Goal: Task Accomplishment & Management: Use online tool/utility

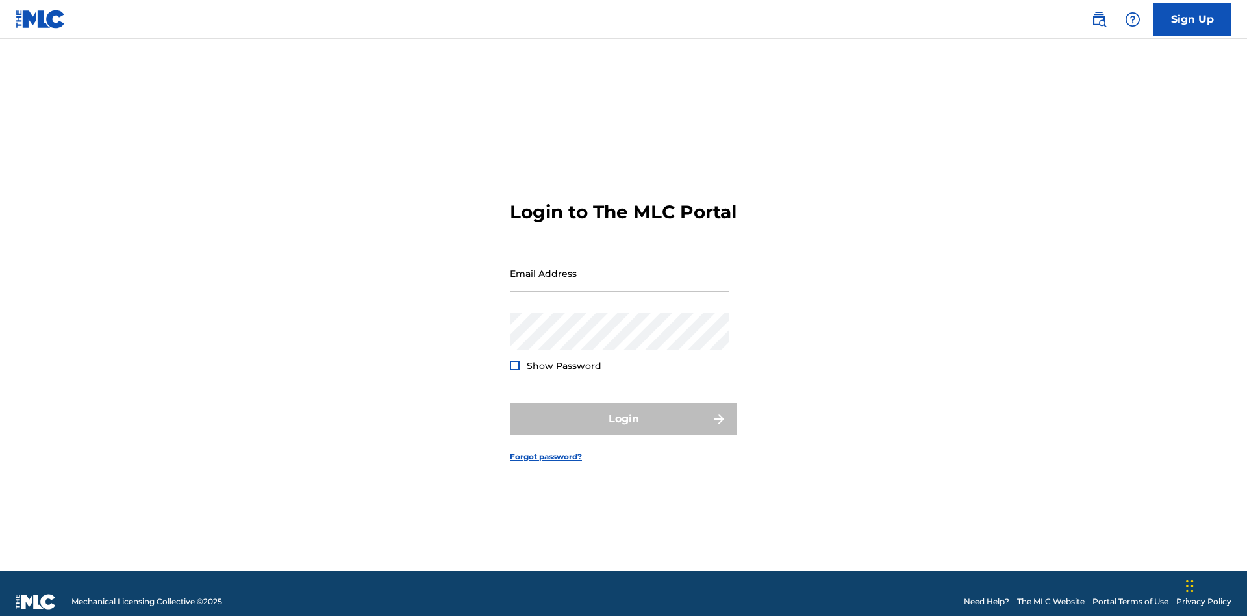
scroll to position [17, 0]
click at [620, 267] on input "Email Address" at bounding box center [620, 273] width 220 height 37
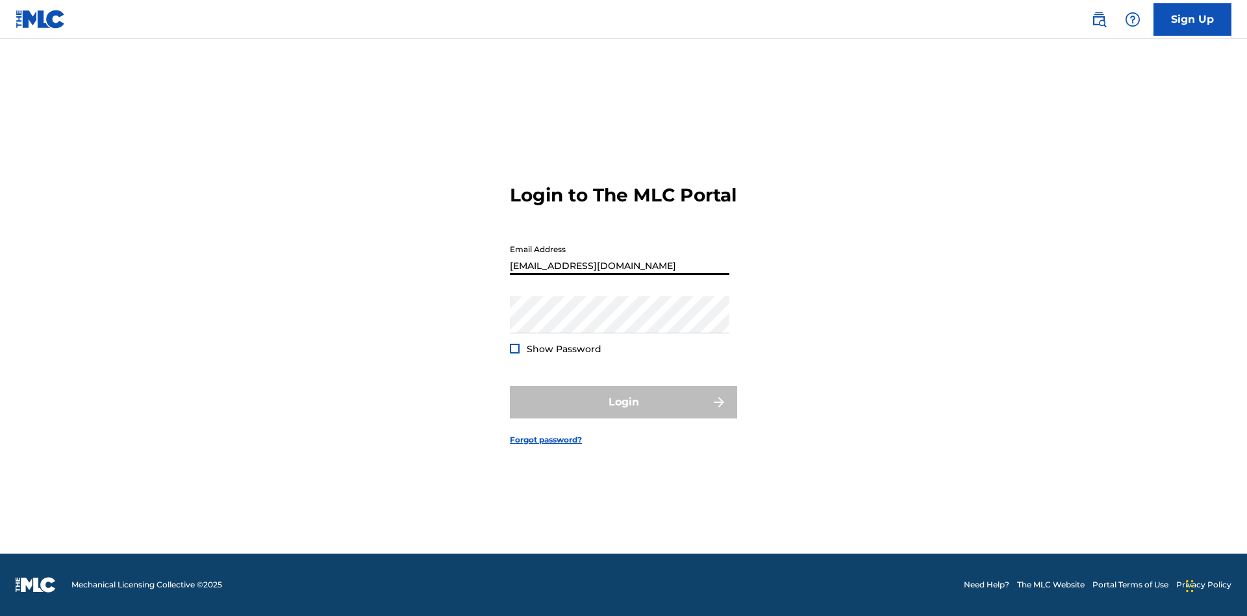
type input "[EMAIL_ADDRESS][DOMAIN_NAME]"
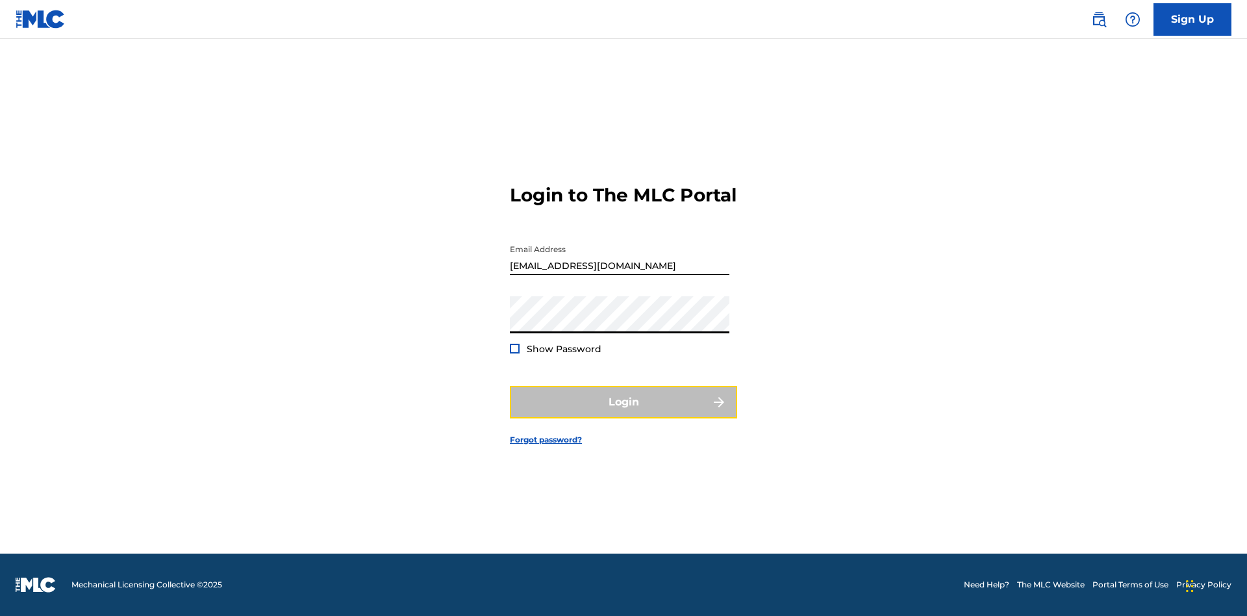
click at [624, 413] on button "Login" at bounding box center [623, 402] width 227 height 32
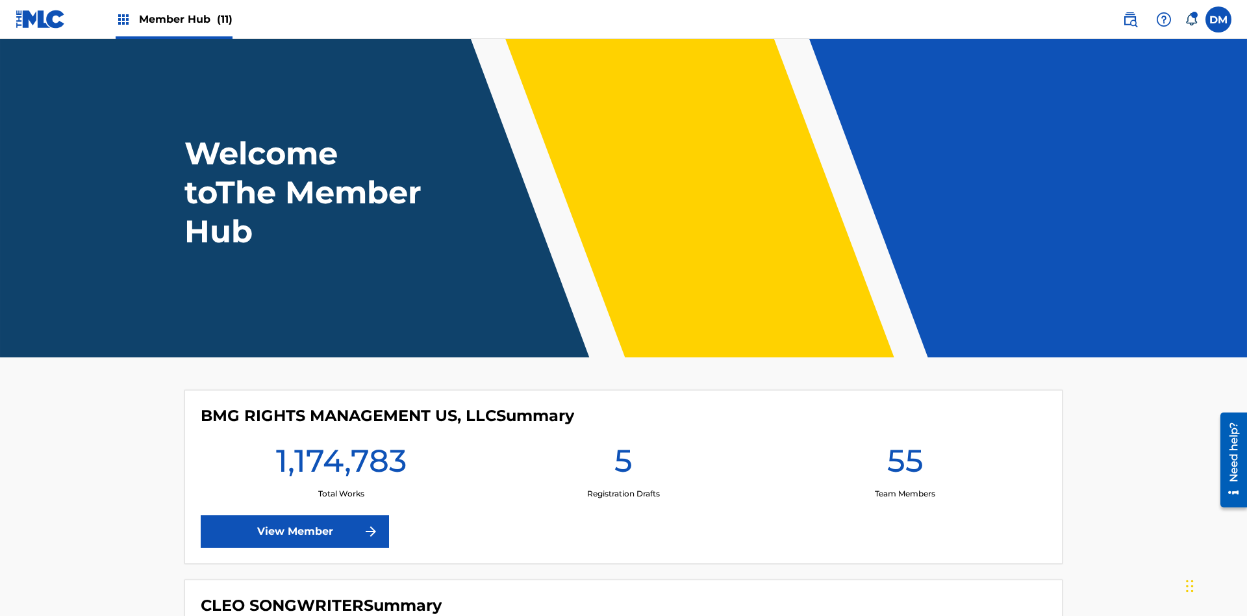
click at [185, 19] on span "Member Hub (11)" at bounding box center [186, 19] width 94 height 15
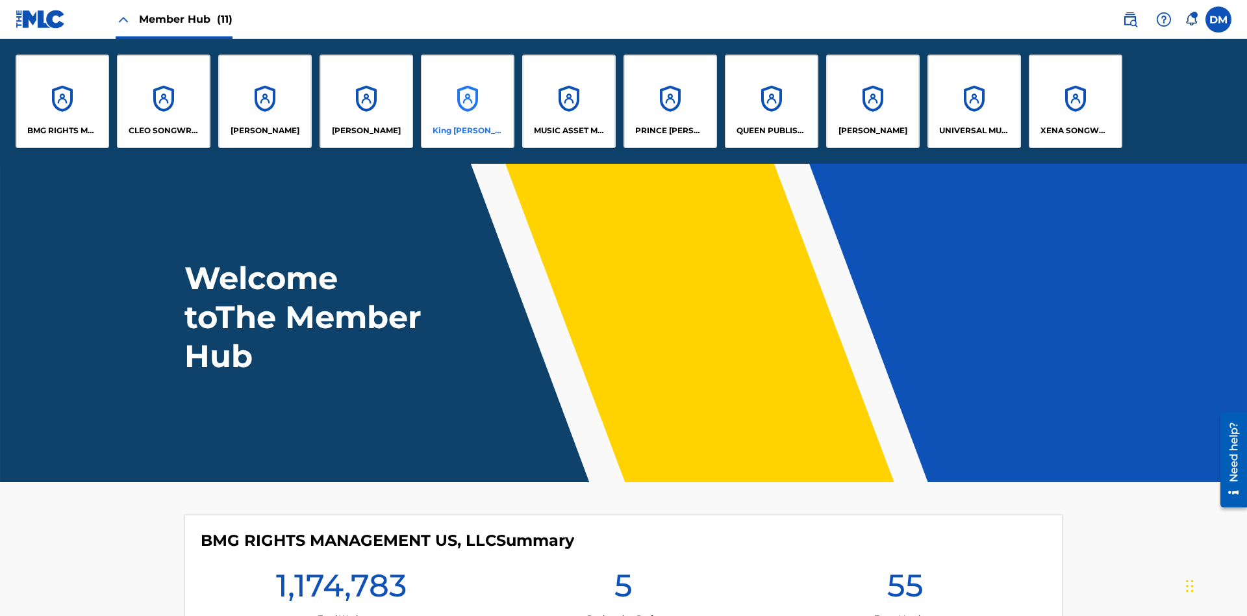
click at [467, 131] on p "King [PERSON_NAME]" at bounding box center [468, 131] width 71 height 12
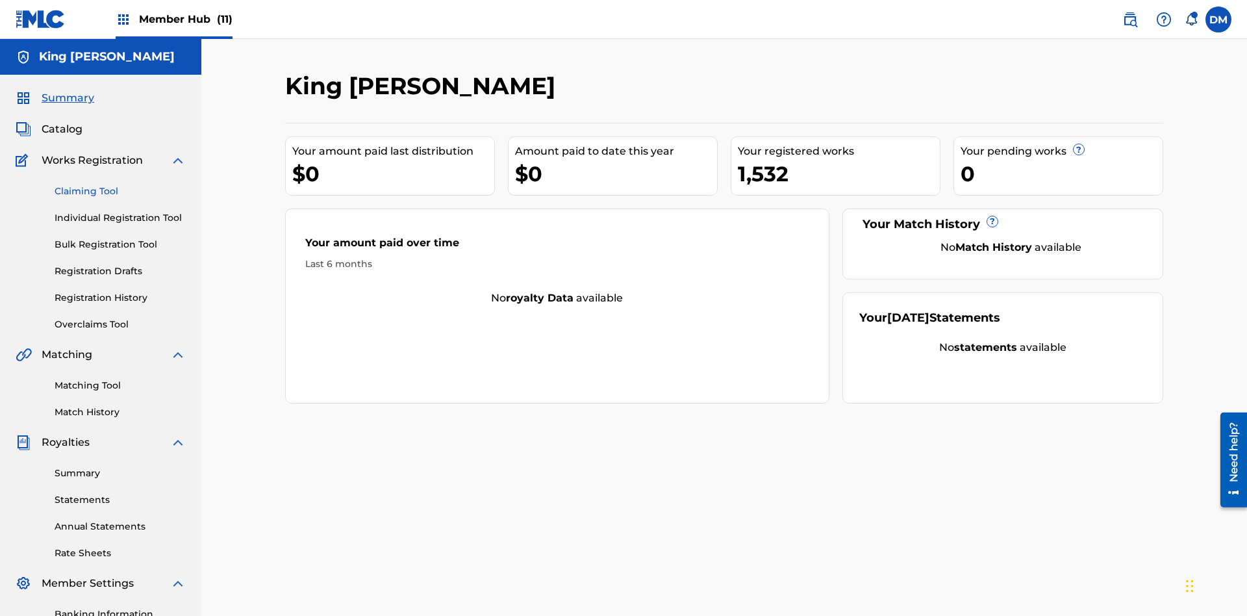
click at [120, 184] on link "Claiming Tool" at bounding box center [120, 191] width 131 height 14
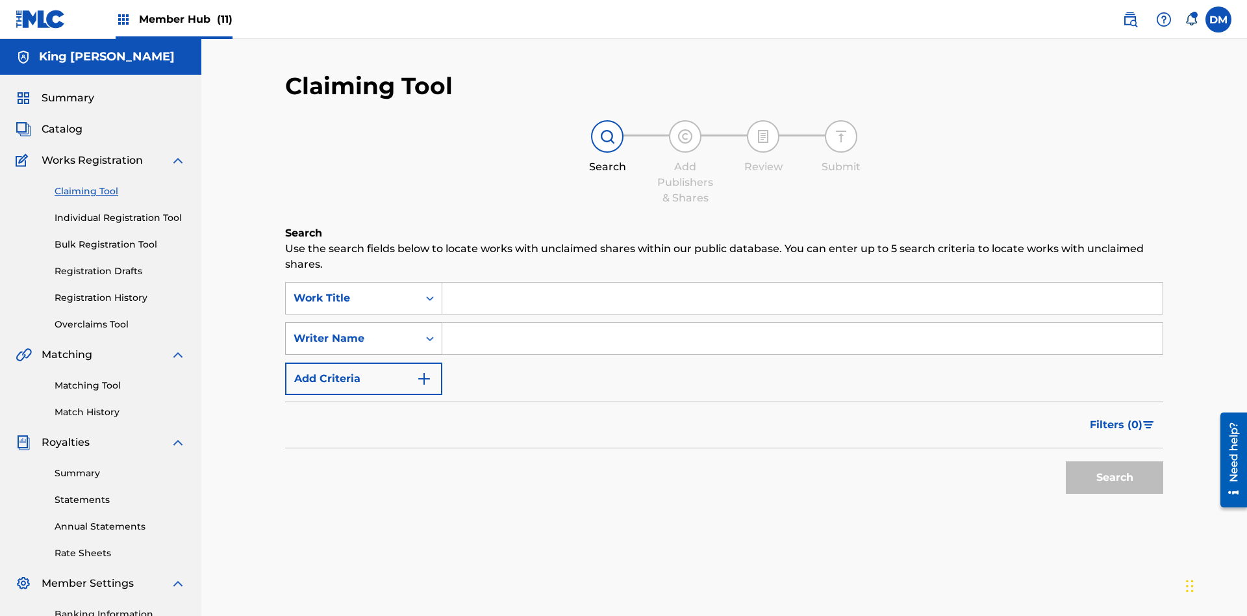
click at [352, 331] on div "Writer Name" at bounding box center [352, 339] width 117 height 16
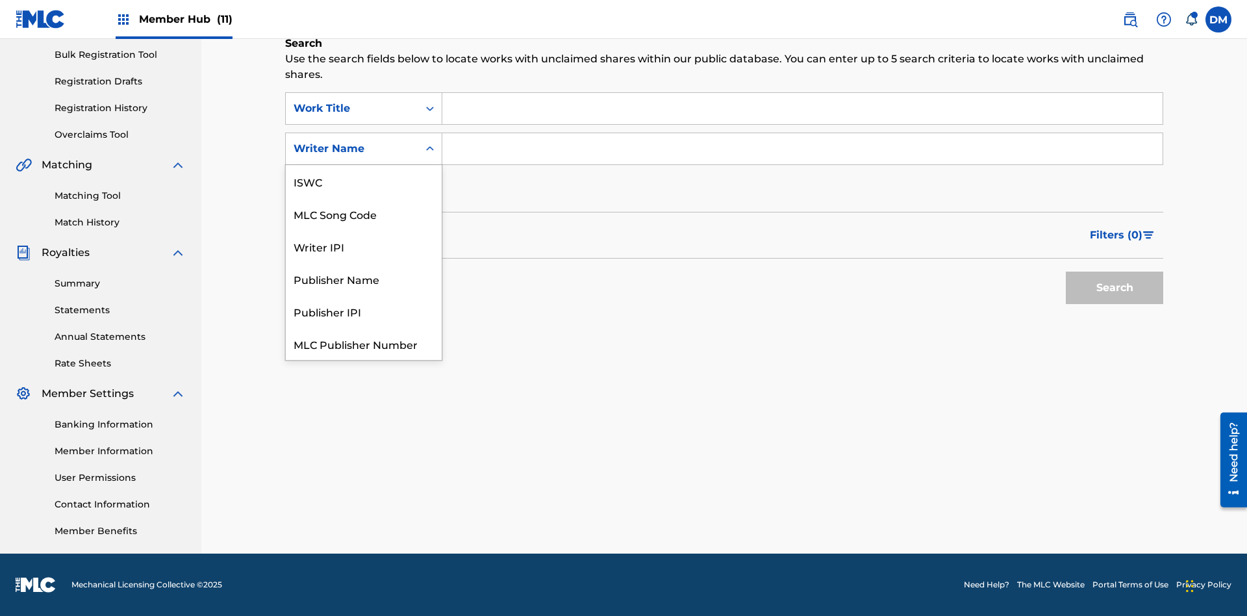
scroll to position [32, 0]
click at [364, 181] on div "MLC Song Code" at bounding box center [364, 181] width 156 height 32
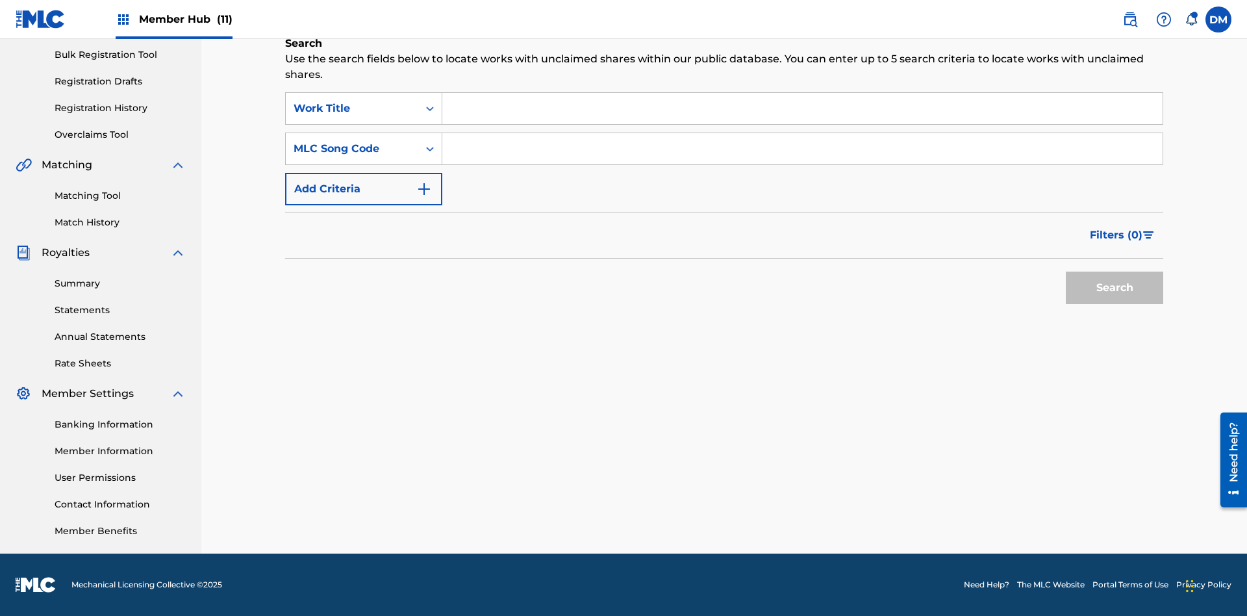
click at [802, 149] on input "Search Form" at bounding box center [802, 148] width 720 height 31
type input "RB0ZOJ"
click at [1115, 288] on button "Search" at bounding box center [1114, 288] width 97 height 32
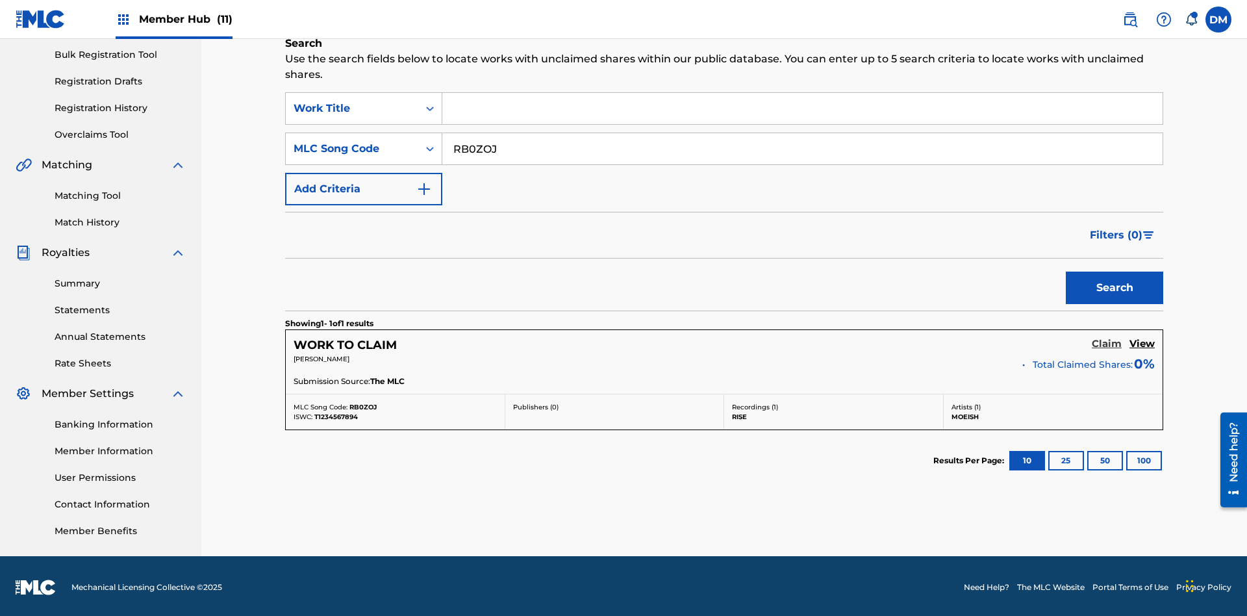
click at [1107, 341] on h5 "Claim" at bounding box center [1107, 344] width 30 height 12
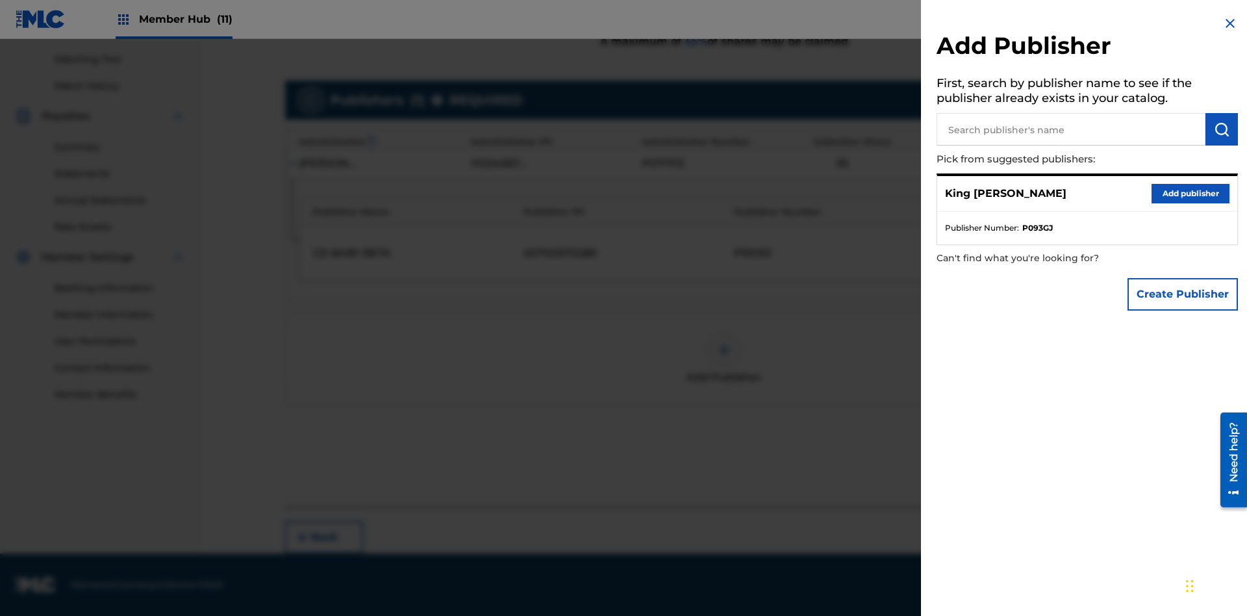
click at [1071, 129] on input "text" at bounding box center [1071, 129] width 269 height 32
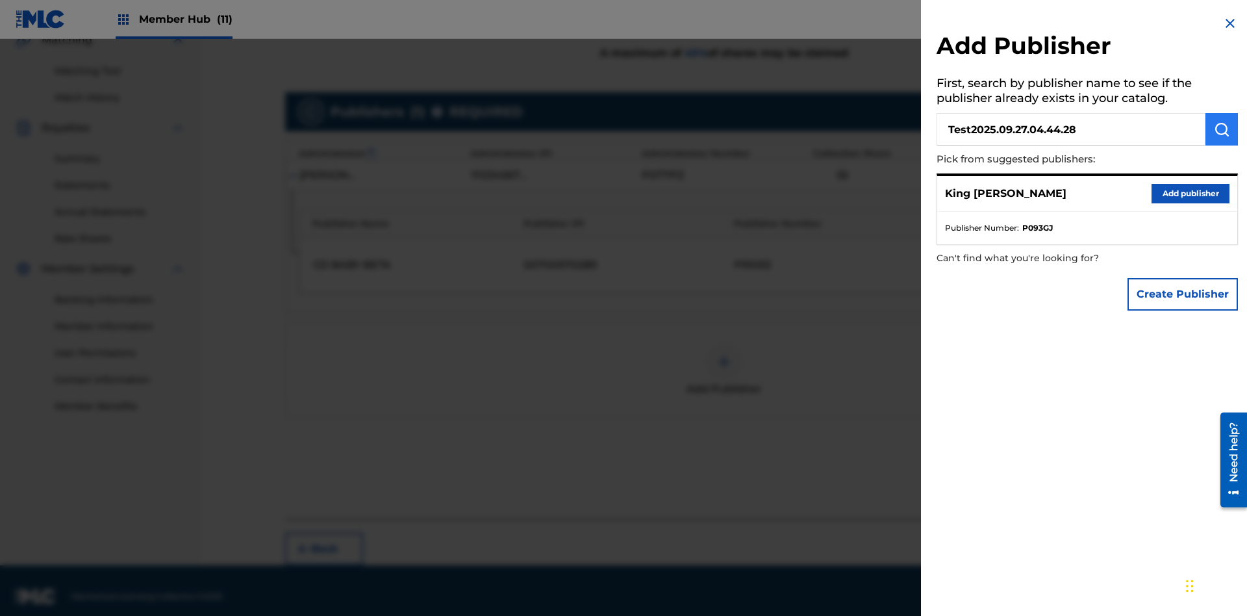
type input "Test2025.09.27.04.44.28"
click at [1222, 129] on img "submit" at bounding box center [1222, 129] width 16 height 16
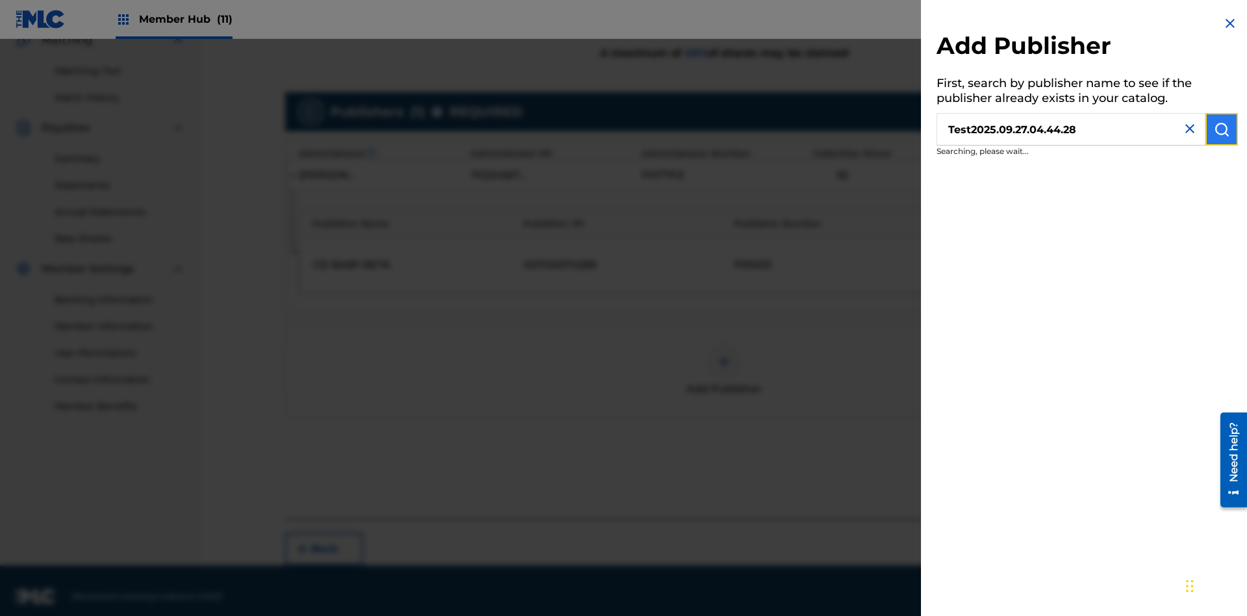
scroll to position [326, 0]
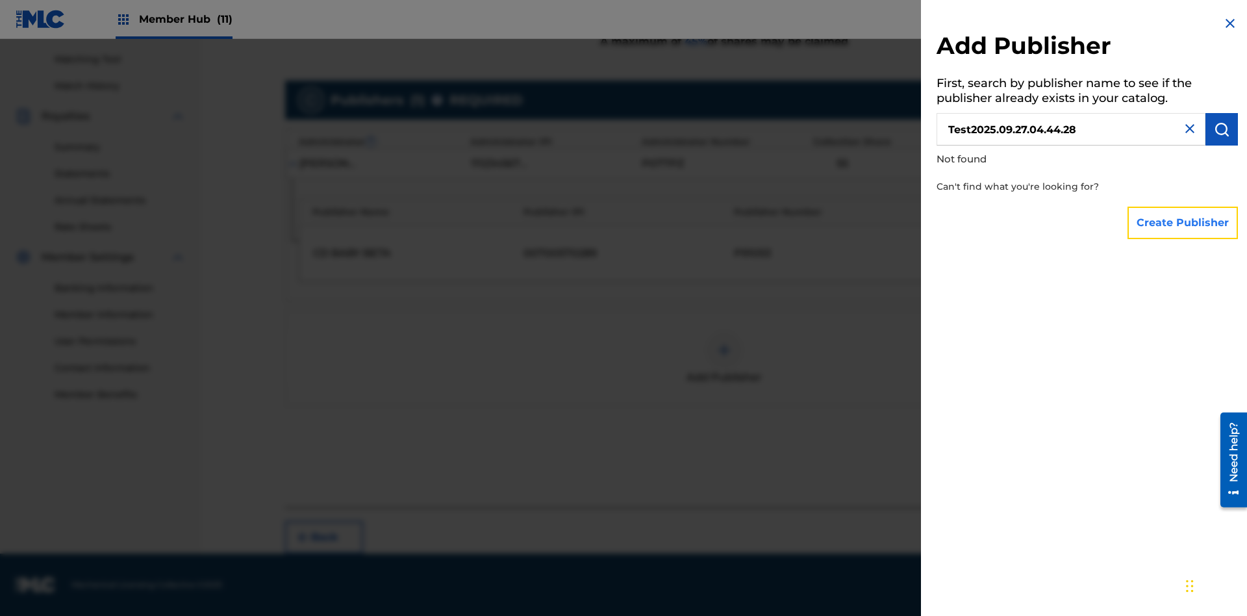
click at [1183, 222] on button "Create Publisher" at bounding box center [1183, 223] width 110 height 32
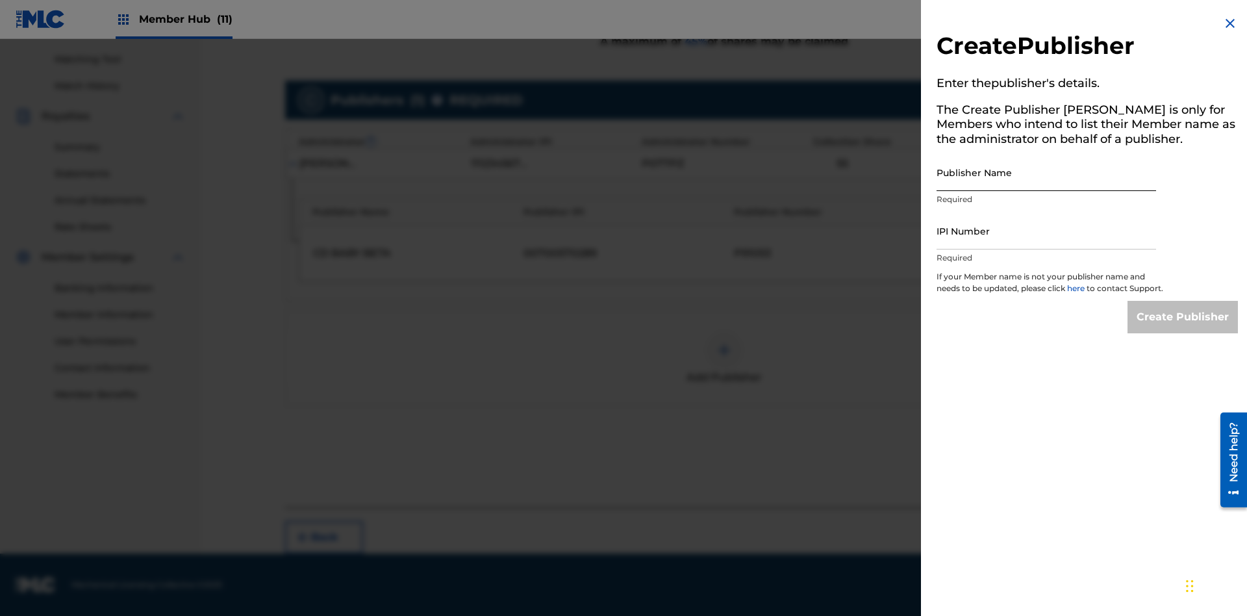
click at [1046, 172] on input "Publisher Name" at bounding box center [1047, 172] width 220 height 37
type input "Test2025.09.27.04.44.32"
click at [1046, 231] on input "IPI Number" at bounding box center [1047, 230] width 220 height 37
click at [1183, 329] on input "Create Publisher" at bounding box center [1183, 317] width 110 height 32
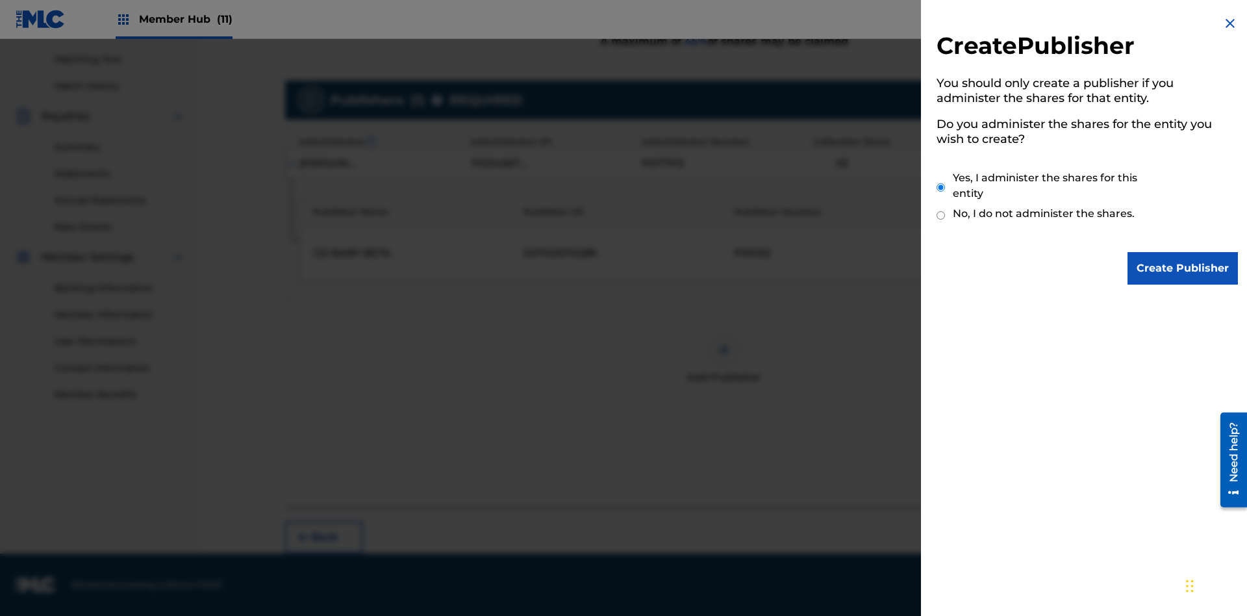
click at [941, 187] on input "Yes, I administer the shares for this entity" at bounding box center [941, 187] width 8 height 28
click at [1183, 268] on input "Create Publisher" at bounding box center [1183, 268] width 110 height 32
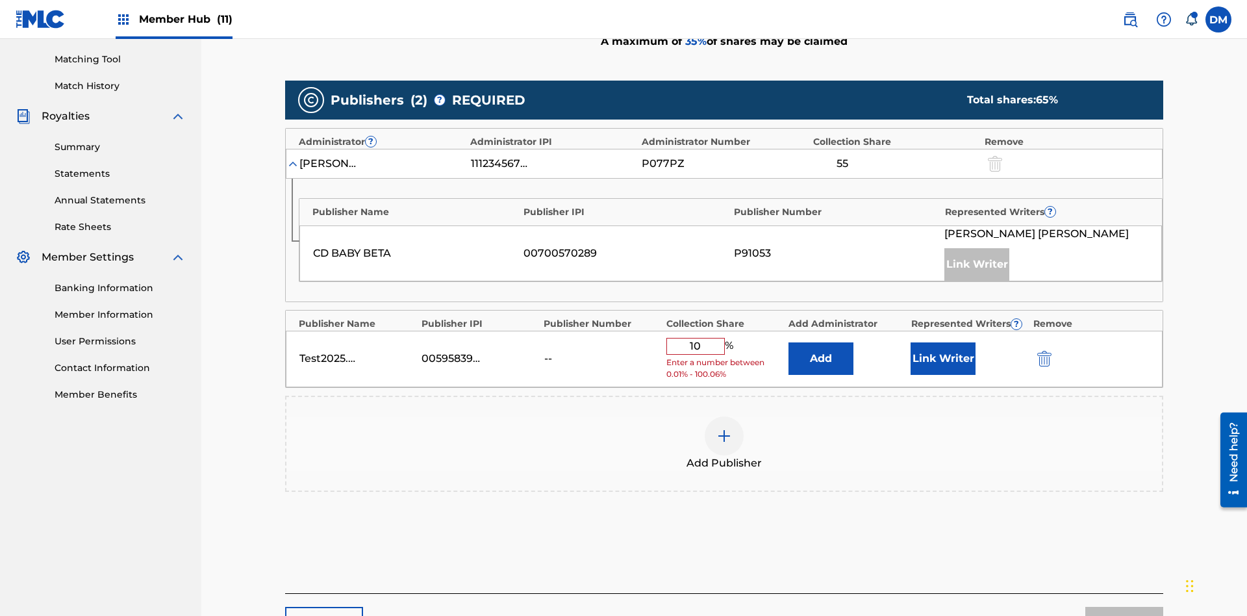
scroll to position [403, 0]
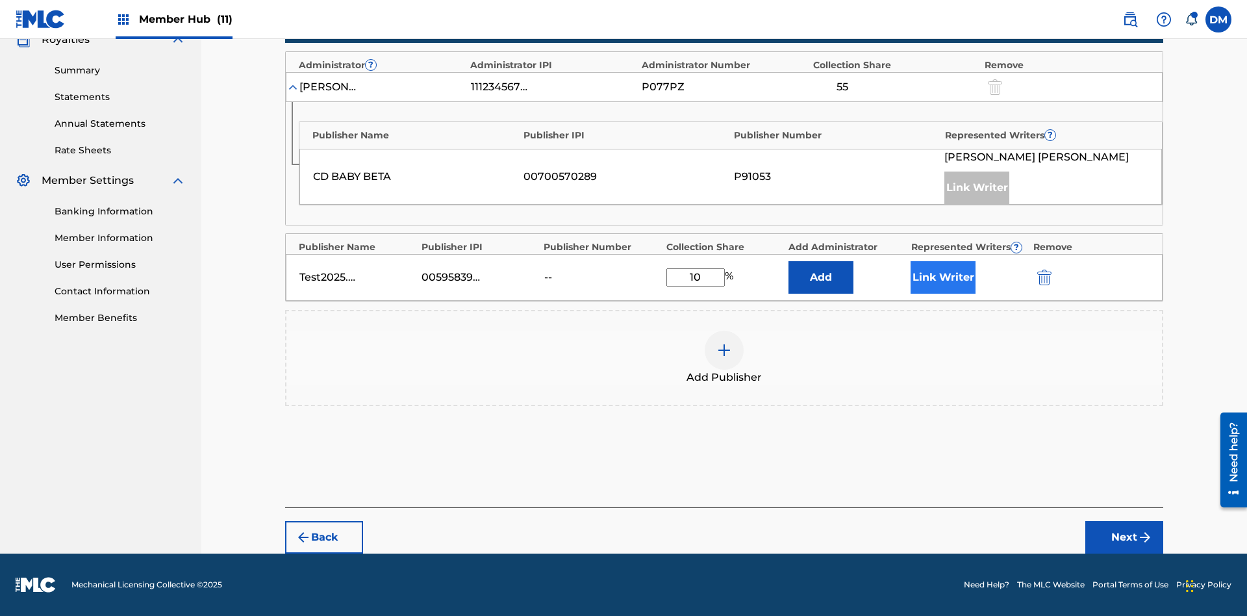
type input "10"
click at [943, 277] on button "Link Writer" at bounding box center [943, 277] width 65 height 32
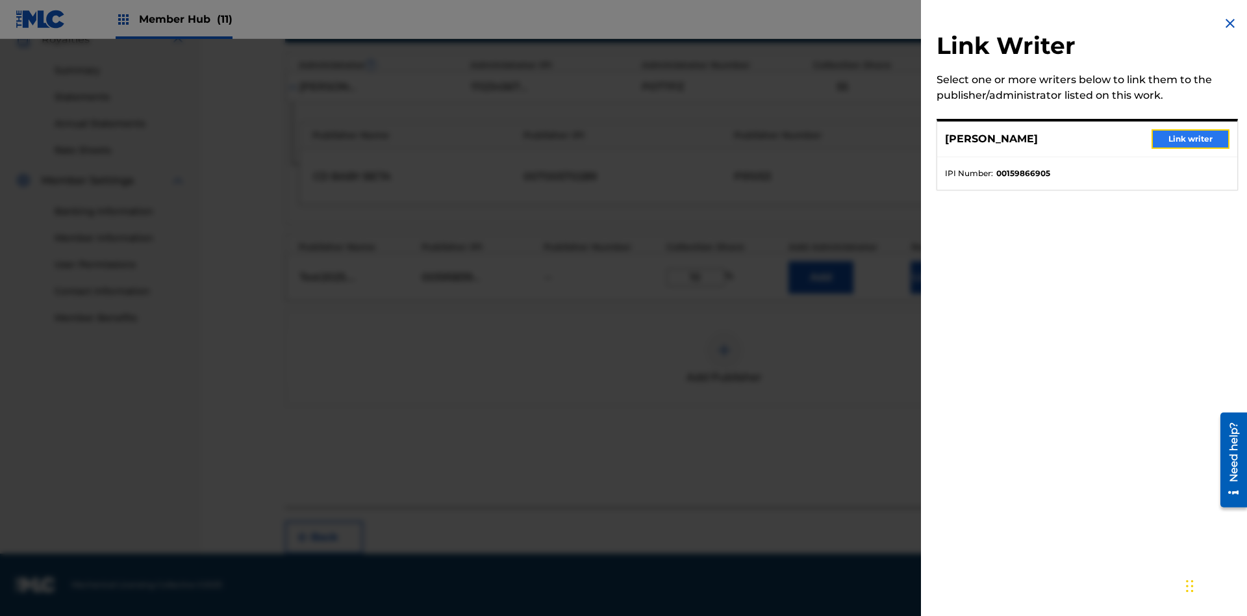
click at [1191, 139] on button "Link writer" at bounding box center [1191, 138] width 78 height 19
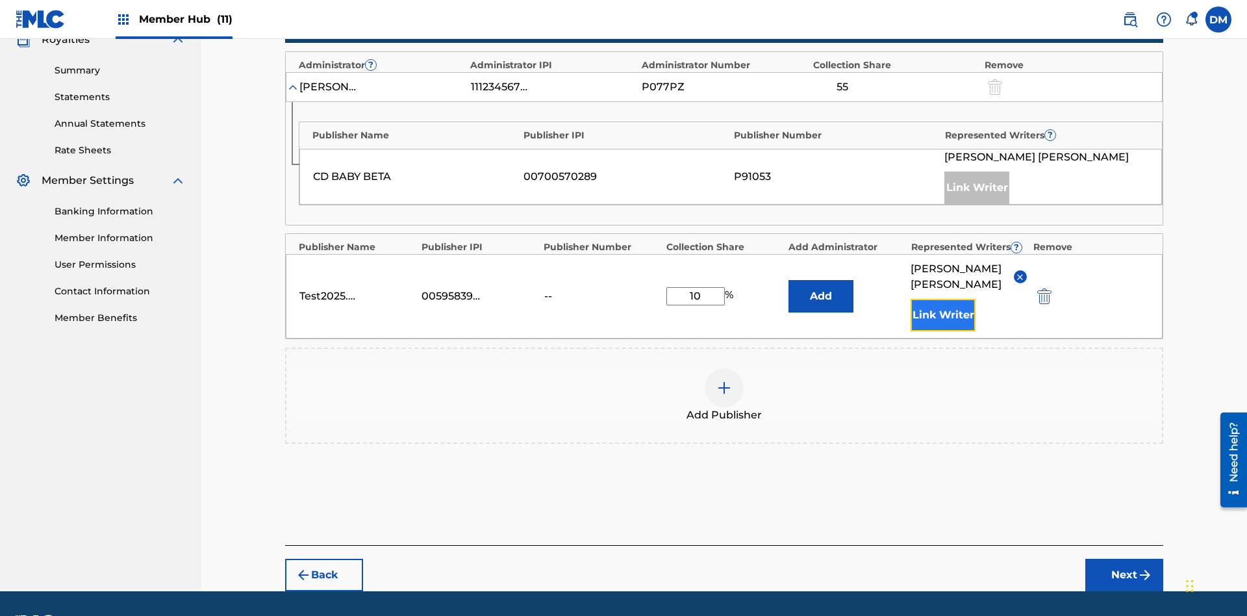
click at [943, 299] on button "Link Writer" at bounding box center [943, 315] width 65 height 32
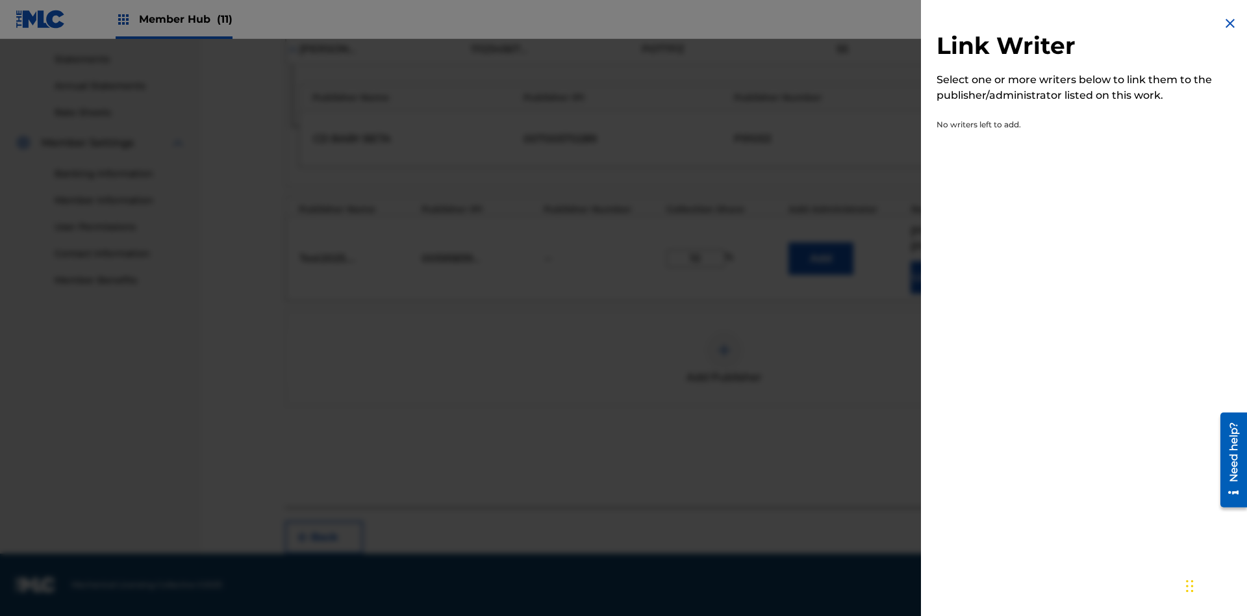
click at [1230, 23] on img at bounding box center [1230, 24] width 16 height 16
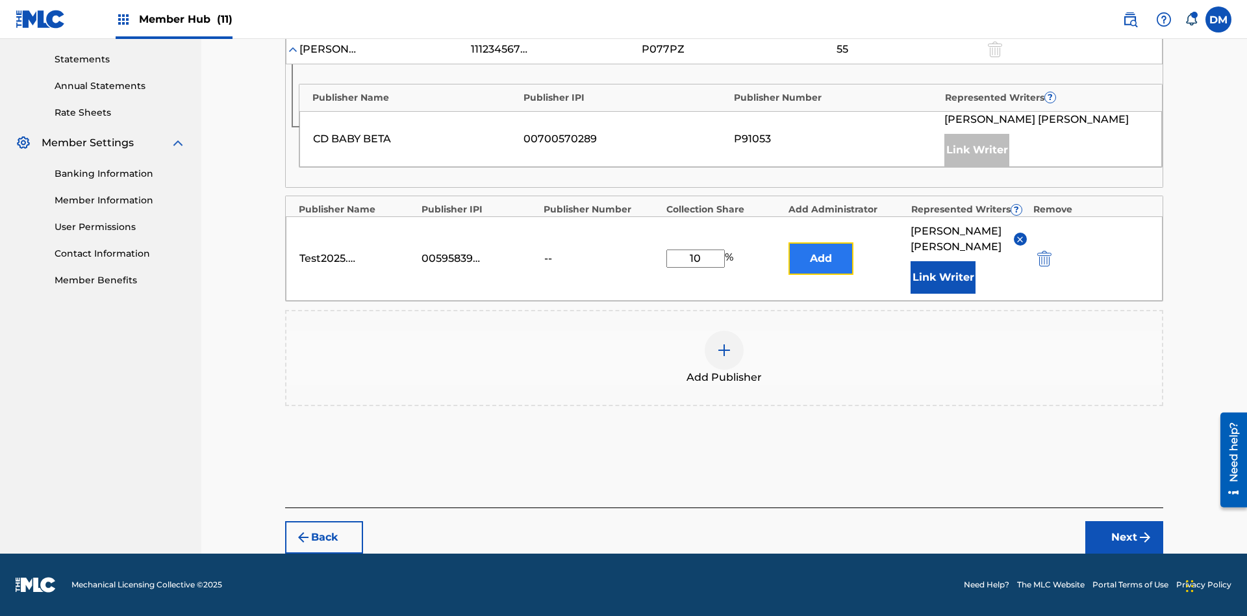
click at [821, 259] on button "Add" at bounding box center [821, 258] width 65 height 32
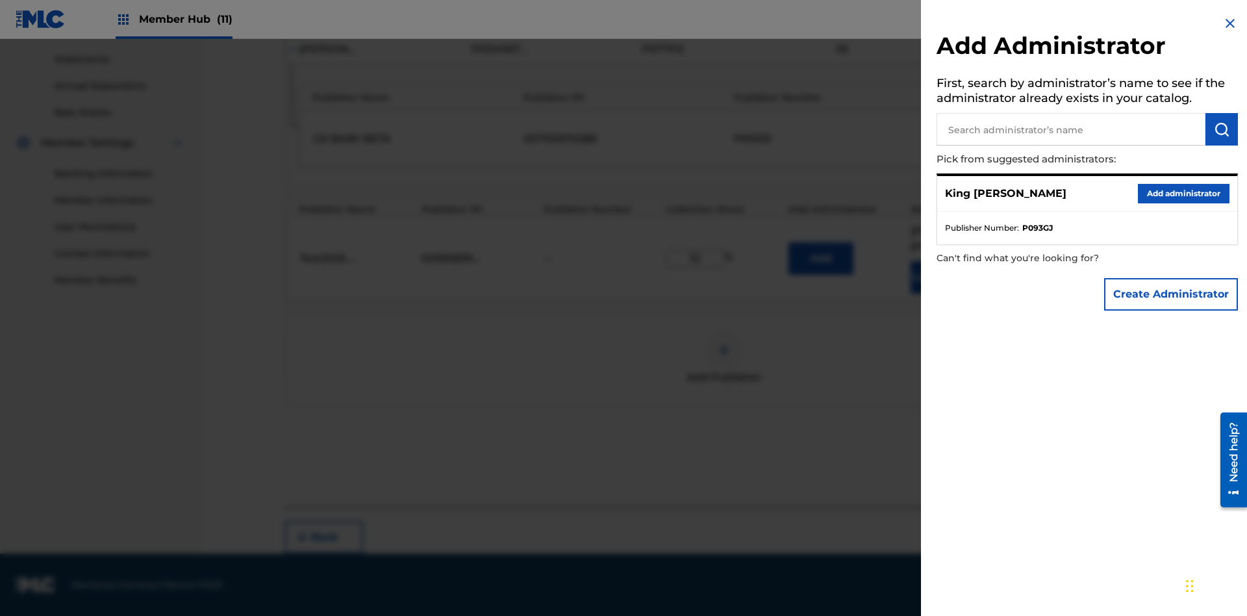
click at [1071, 129] on input "text" at bounding box center [1071, 129] width 269 height 32
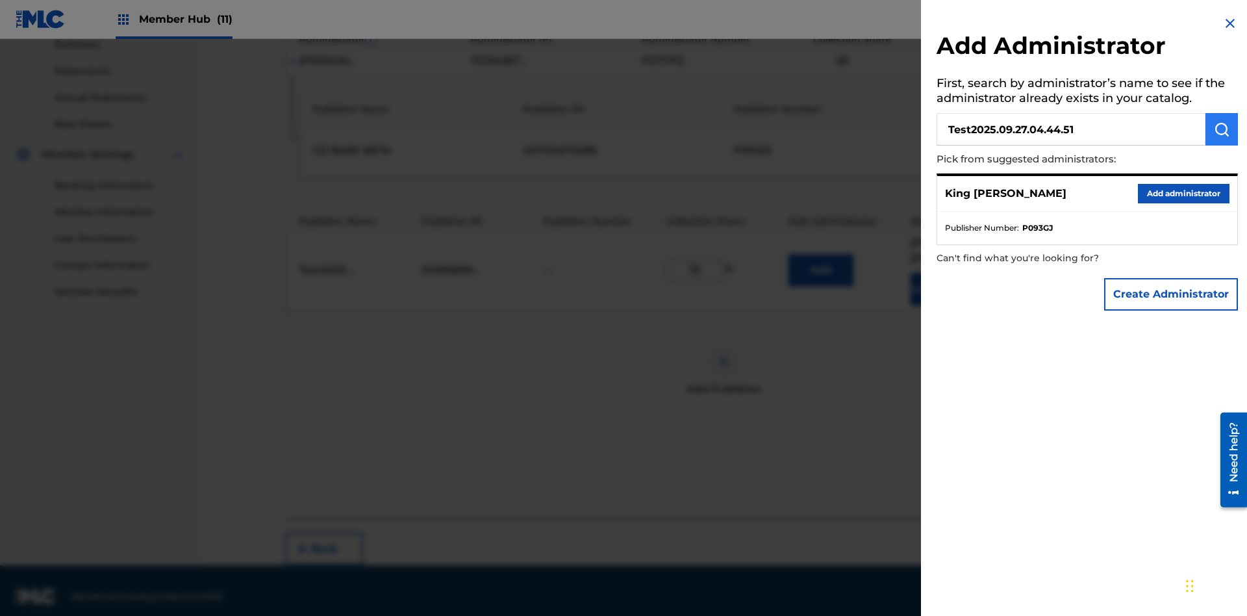
type input "Test2025.09.27.04.44.51"
click at [1222, 129] on img "submit" at bounding box center [1222, 129] width 16 height 16
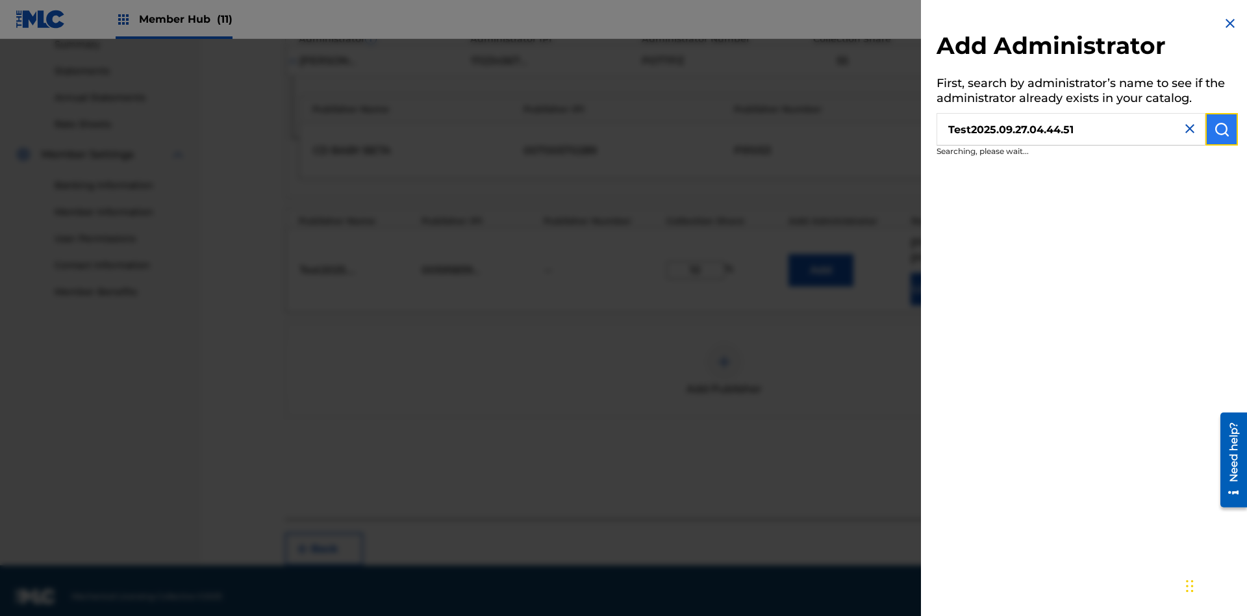
scroll to position [440, 0]
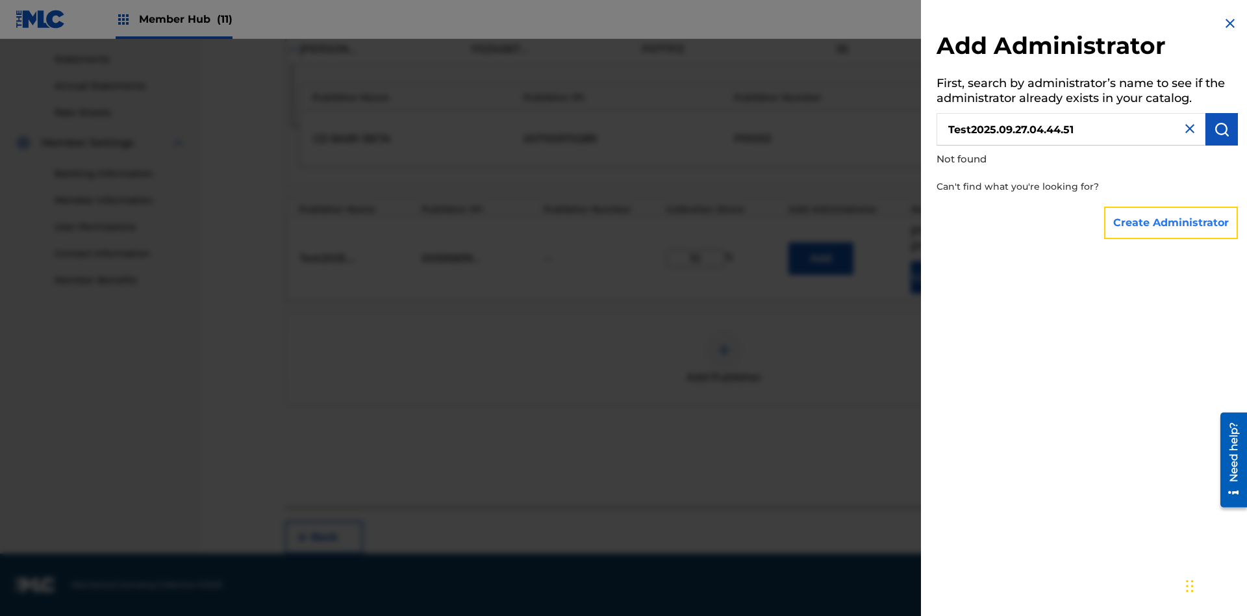
click at [1172, 222] on button "Create Administrator" at bounding box center [1171, 223] width 134 height 32
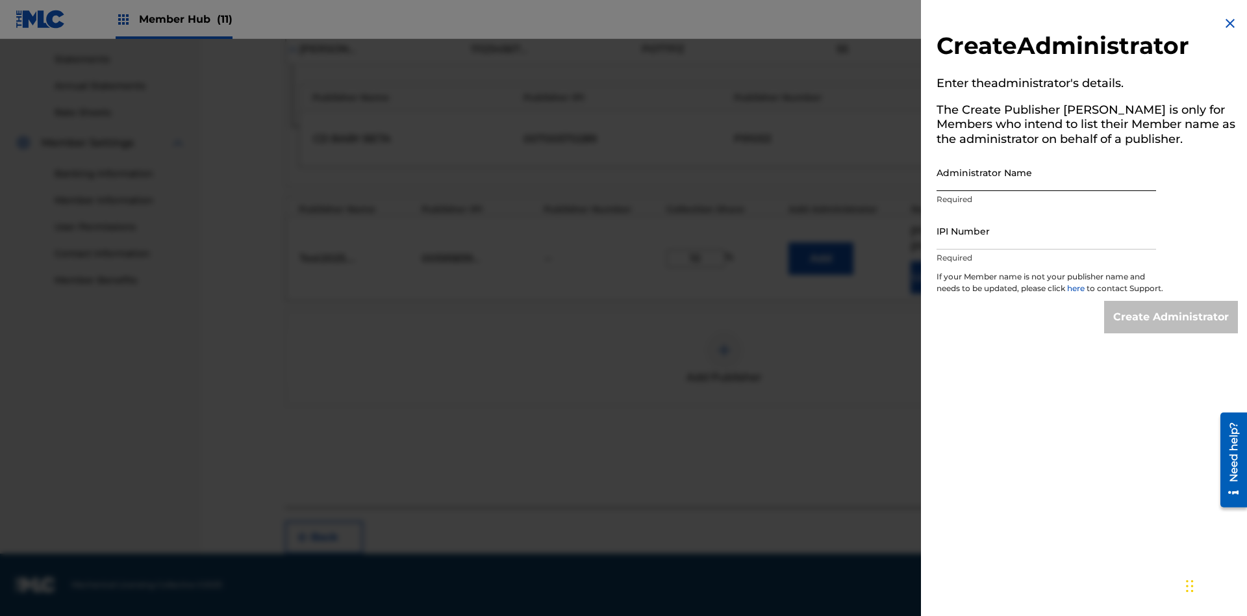
click at [1046, 172] on input "Administrator Name" at bounding box center [1047, 172] width 220 height 37
type input "Test2025.09.27.04.44.55"
click at [1046, 231] on input "IPI Number" at bounding box center [1047, 230] width 220 height 37
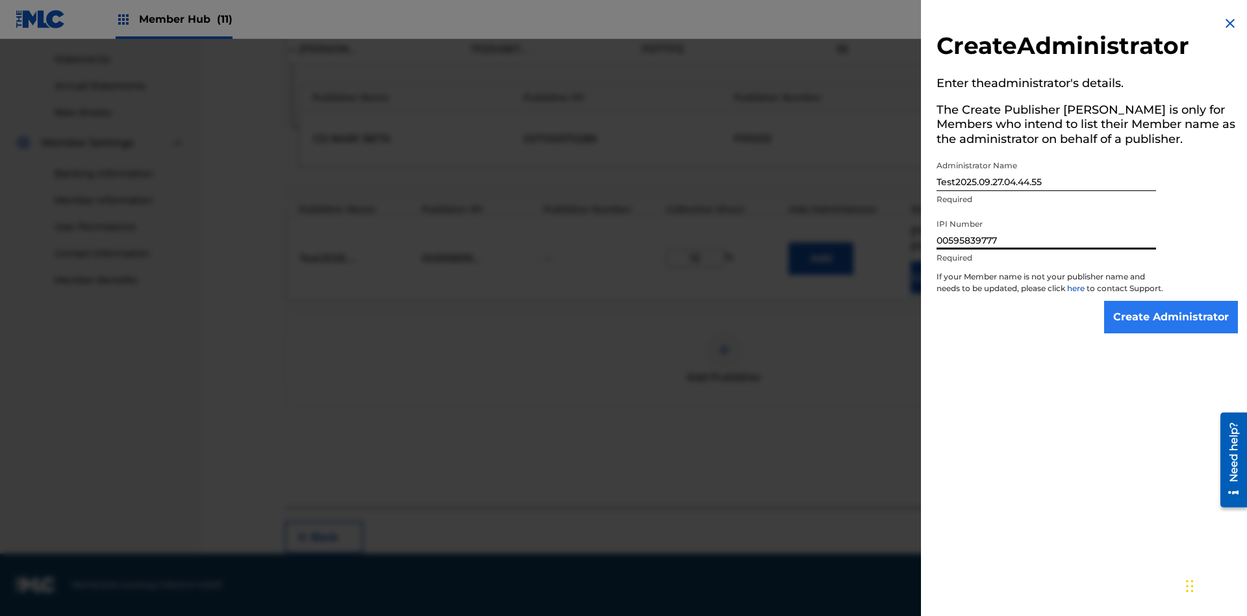
type input "00595839777"
click at [1172, 329] on input "Create Administrator" at bounding box center [1171, 317] width 134 height 32
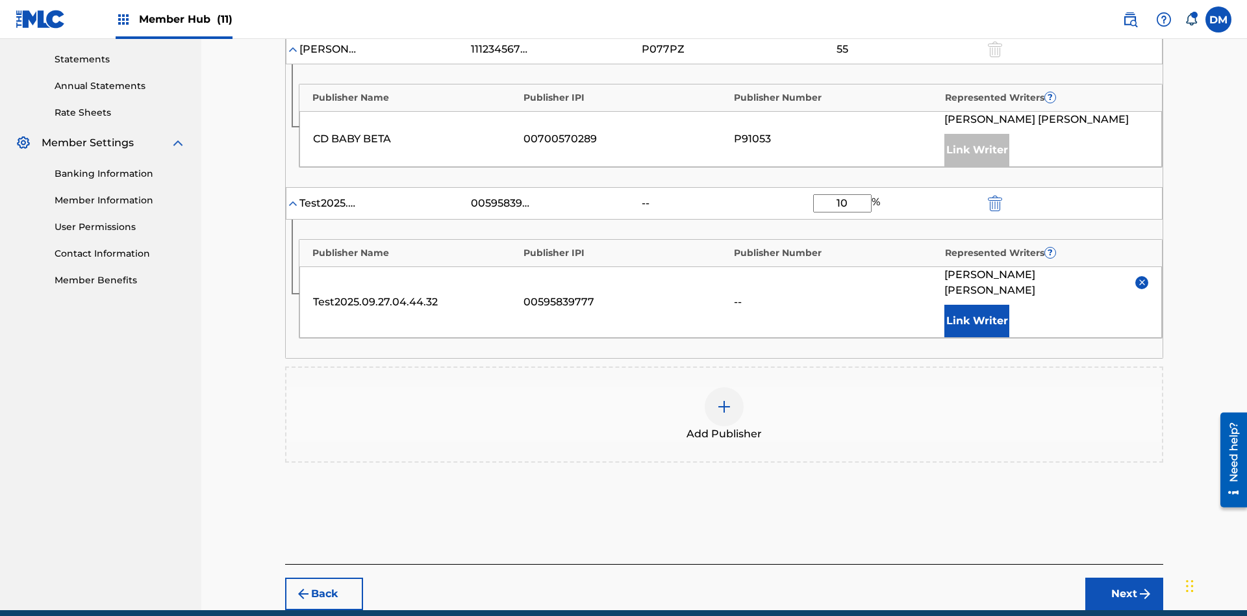
scroll to position [481, 0]
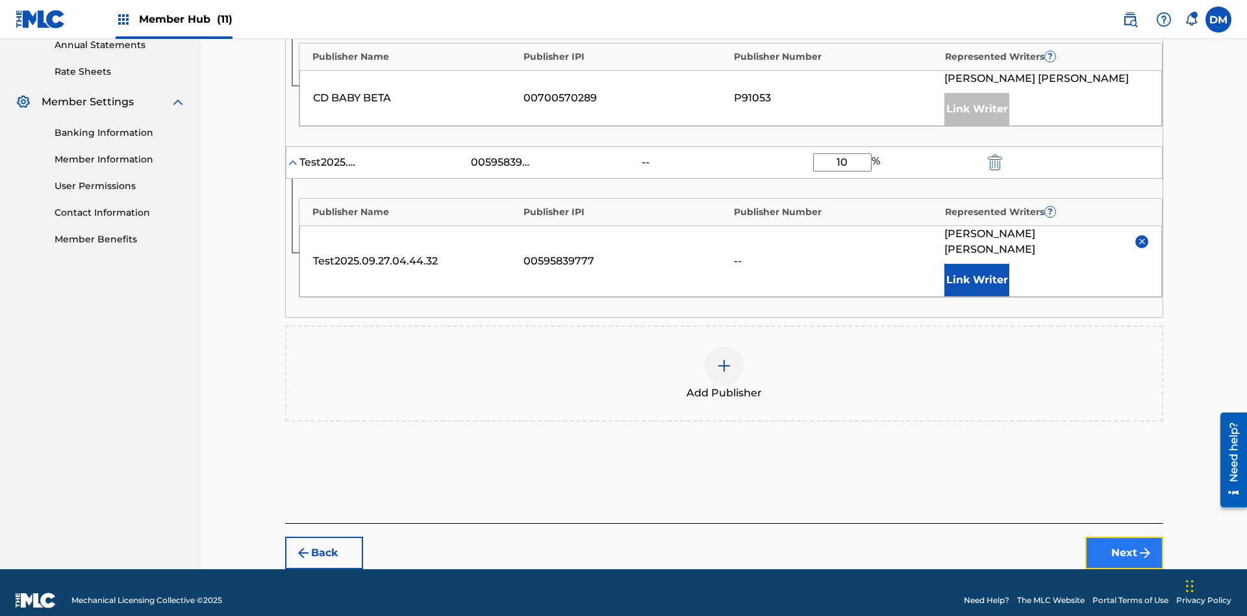
click at [1124, 537] on button "Next" at bounding box center [1124, 553] width 78 height 32
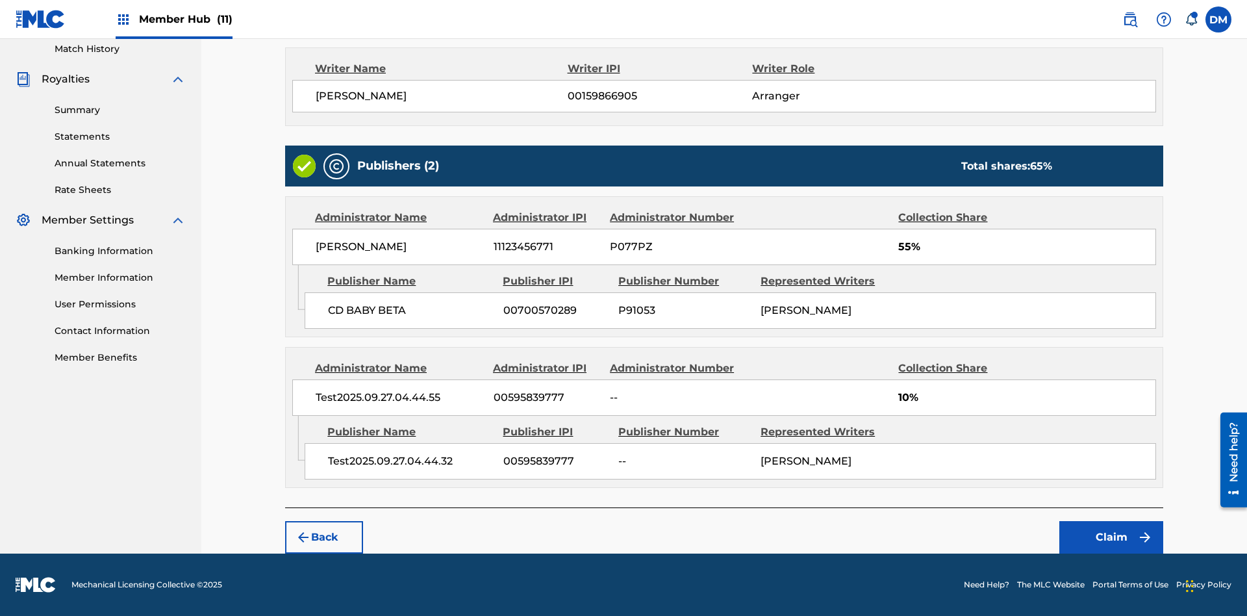
scroll to position [363, 0]
click at [1111, 537] on button "Claim" at bounding box center [1111, 537] width 104 height 32
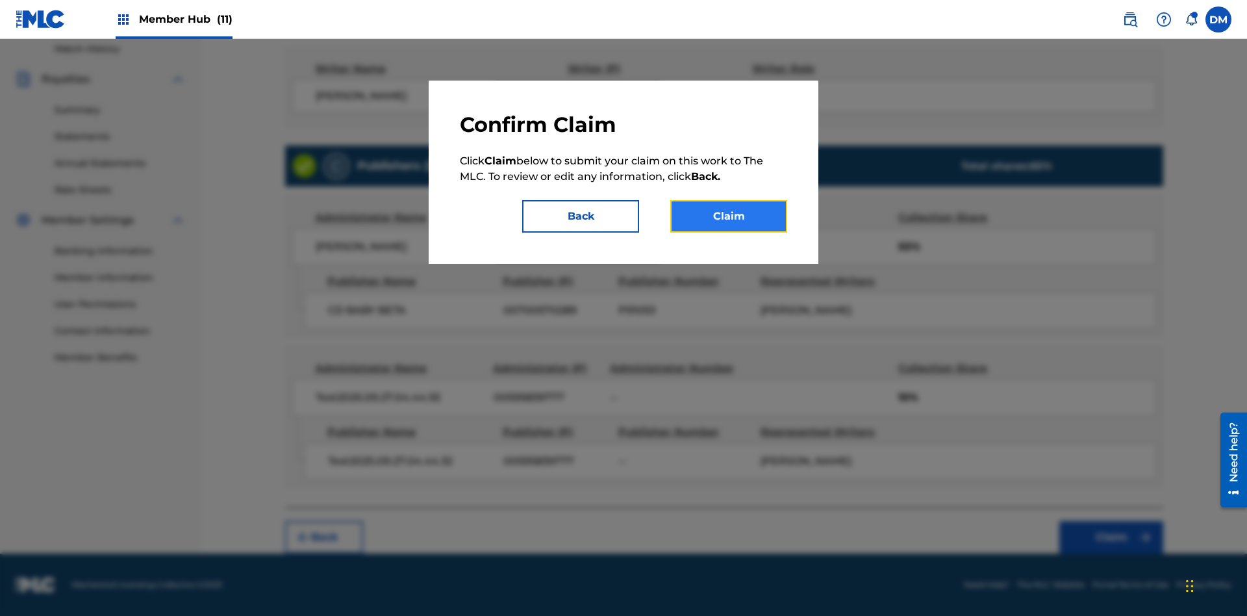
click at [729, 216] on button "Claim" at bounding box center [728, 216] width 117 height 32
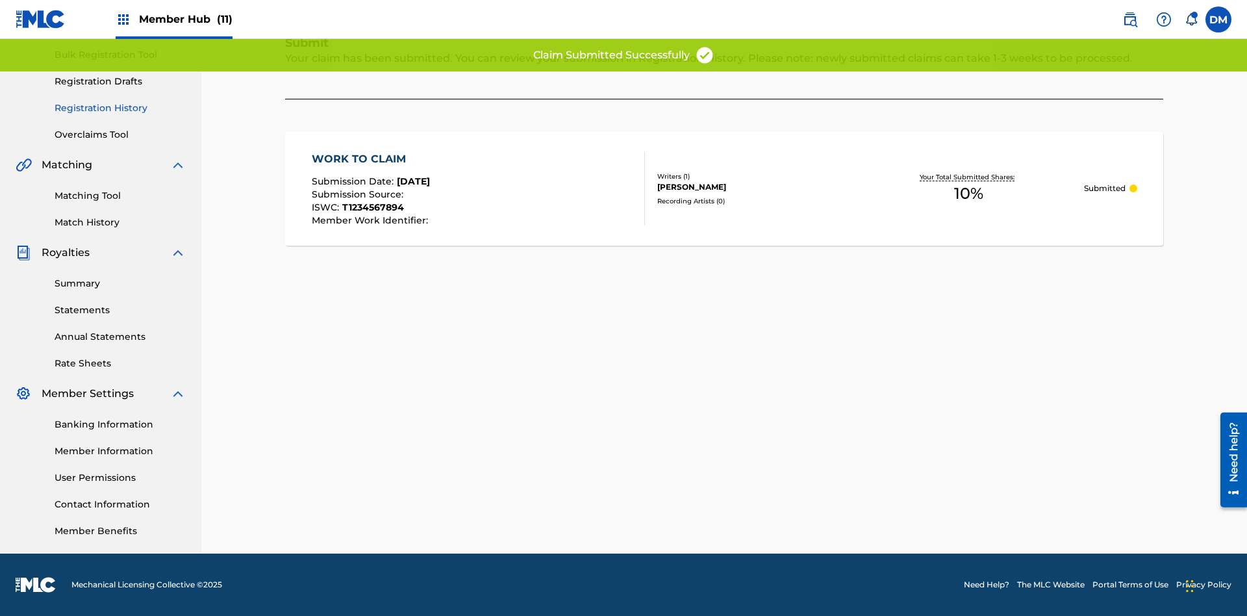
click at [120, 108] on link "Registration History" at bounding box center [120, 108] width 131 height 14
